Goal: Information Seeking & Learning: Learn about a topic

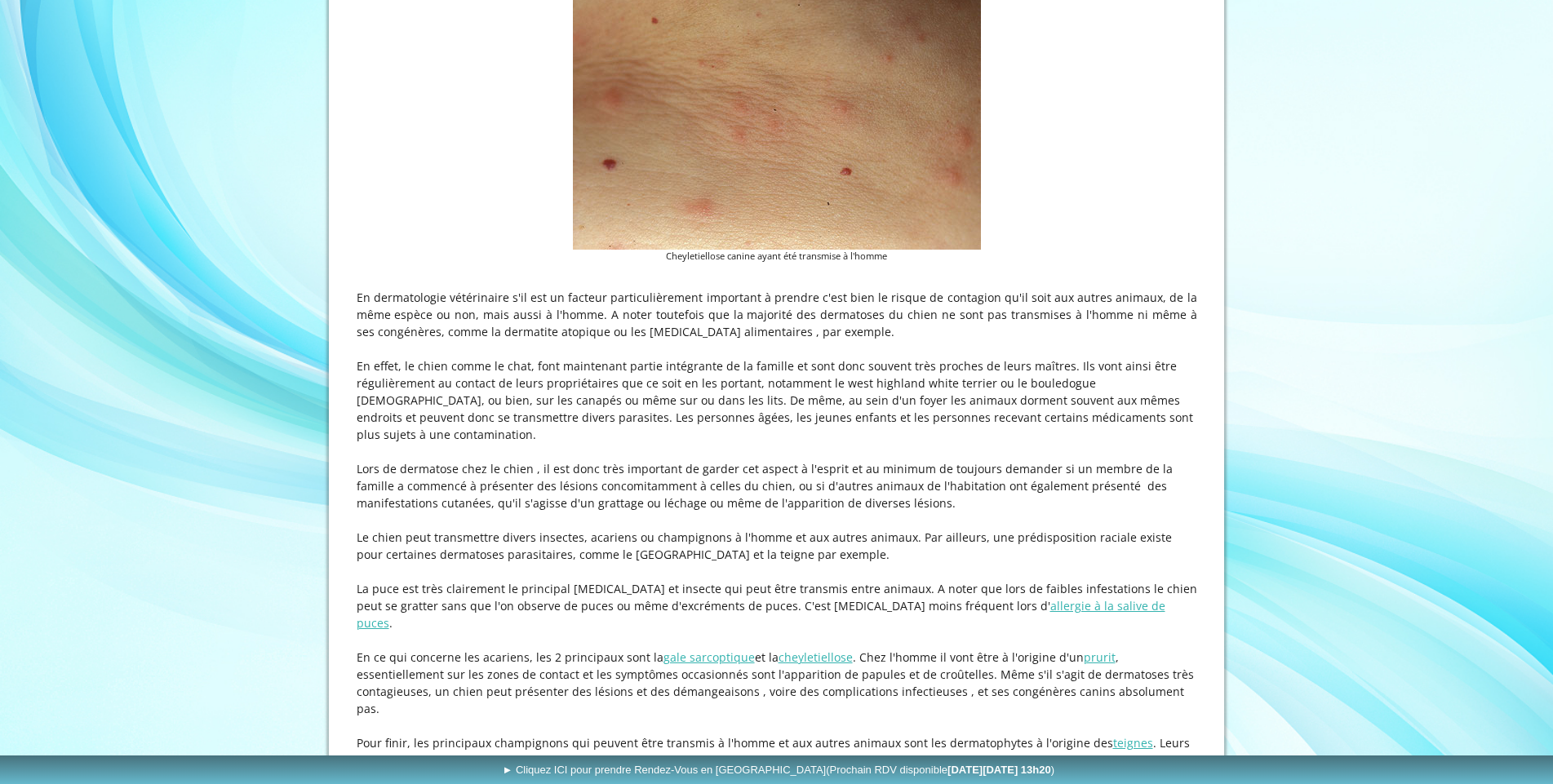
scroll to position [490, 0]
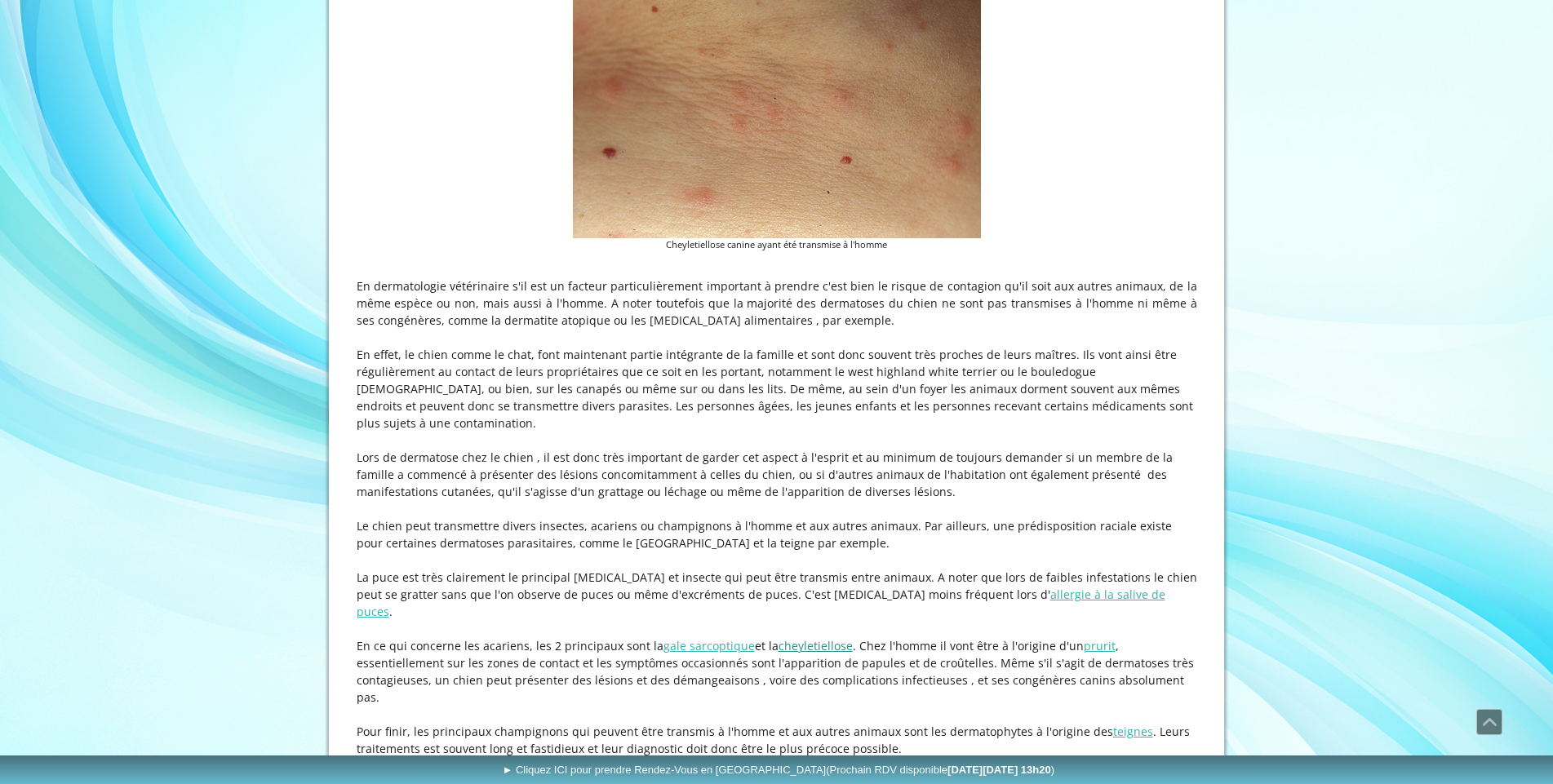
click at [795, 638] on link "cheyletiellose" at bounding box center [815, 646] width 75 height 16
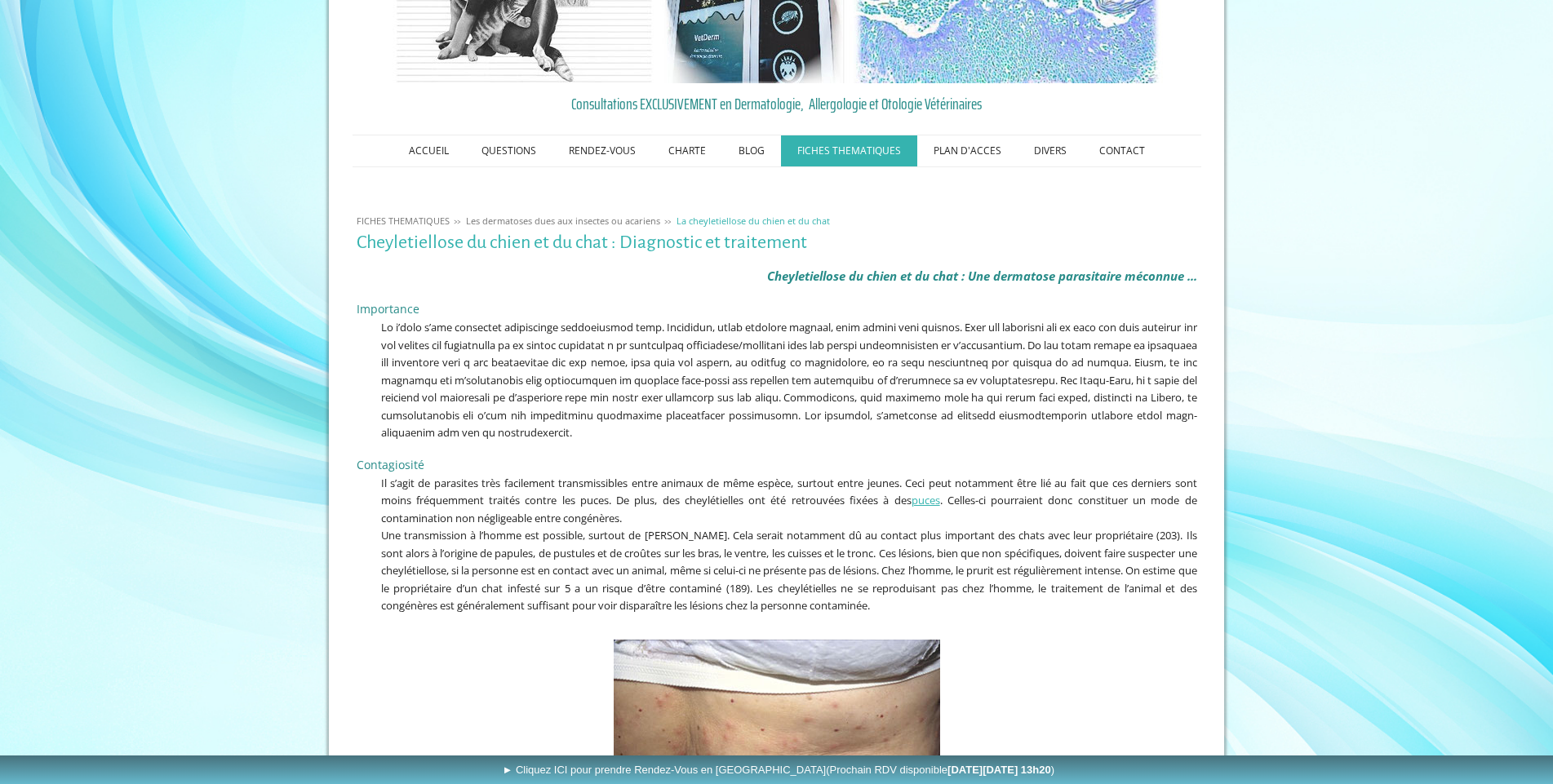
scroll to position [82, 0]
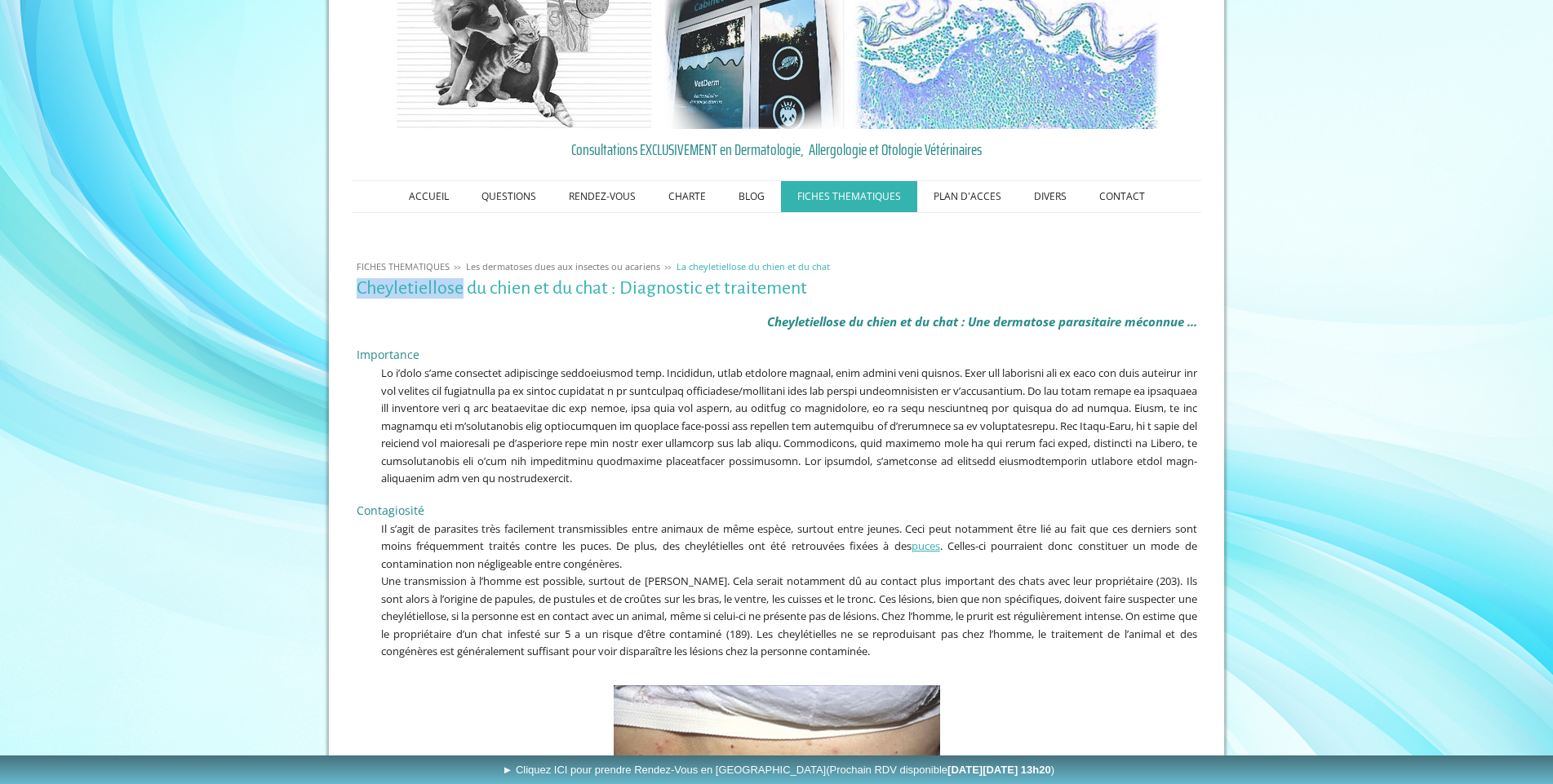
drag, startPoint x: 358, startPoint y: 285, endPoint x: 460, endPoint y: 284, distance: 102.0
click at [460, 284] on h1 "Cheyletiellose du chien et du chat : Diagnostic et traitement" at bounding box center [776, 289] width 840 height 20
copy h1 "Cheyletiellose"
